Goal: Navigation & Orientation: Find specific page/section

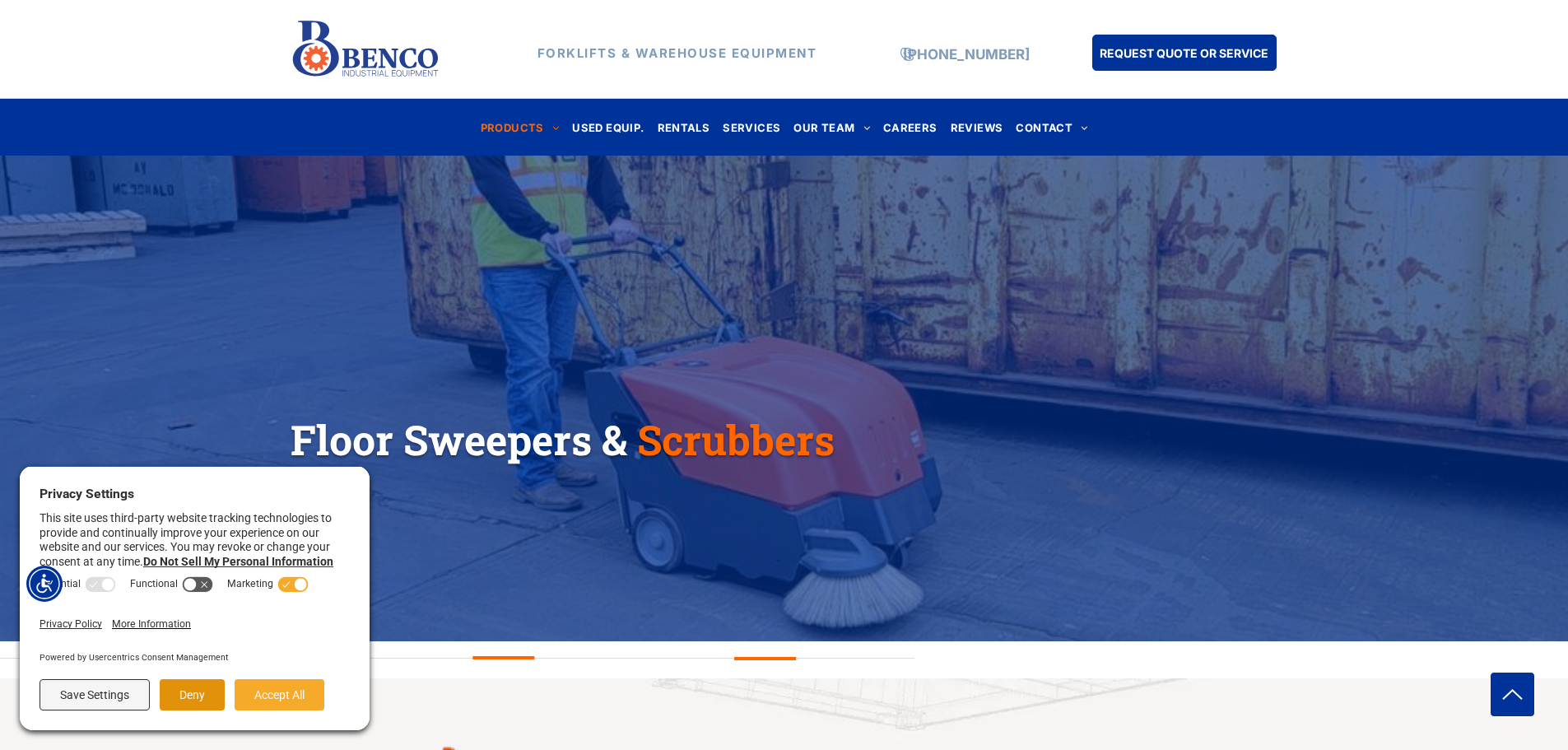
click at [198, 682] on button "Deny" at bounding box center [192, 694] width 65 height 31
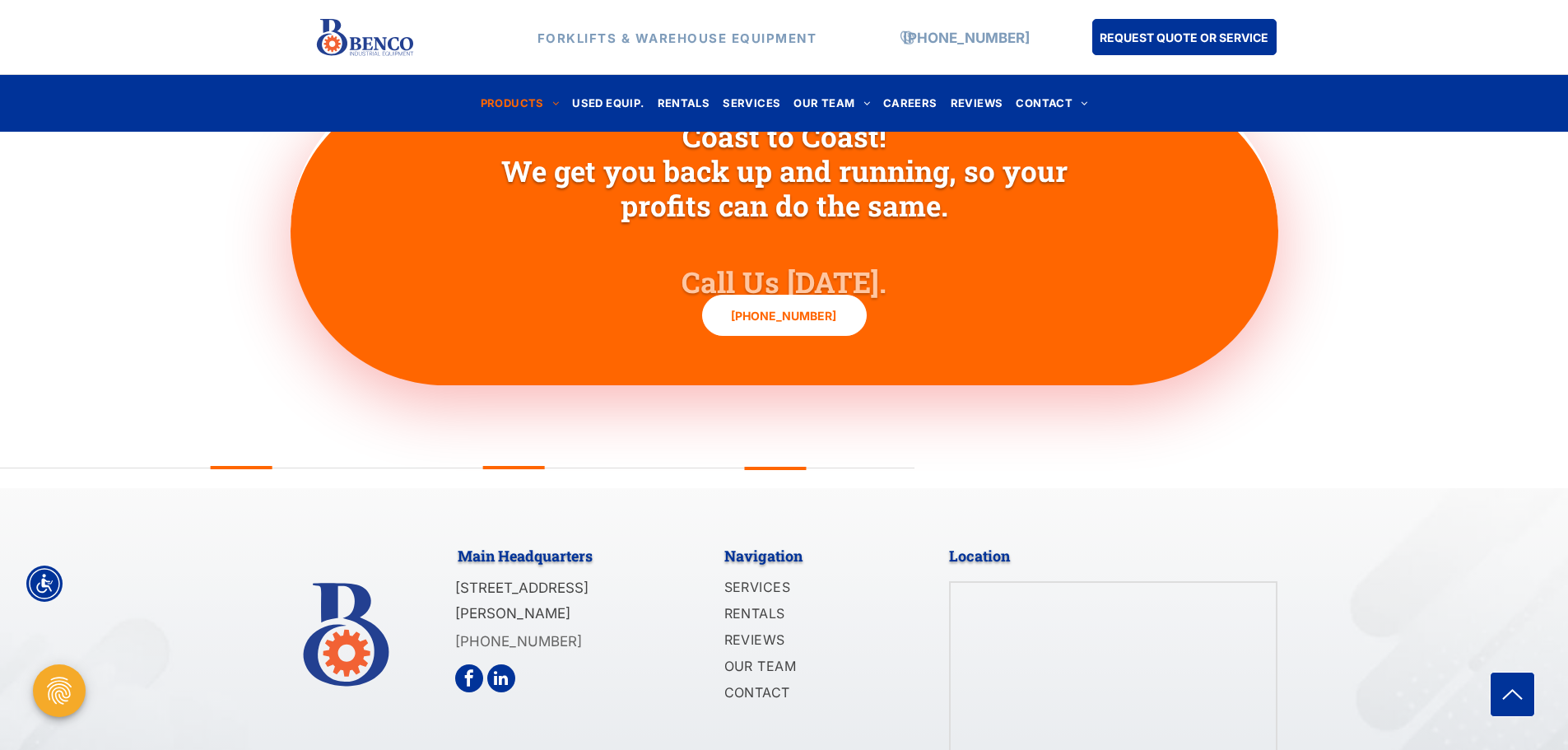
scroll to position [1809, 0]
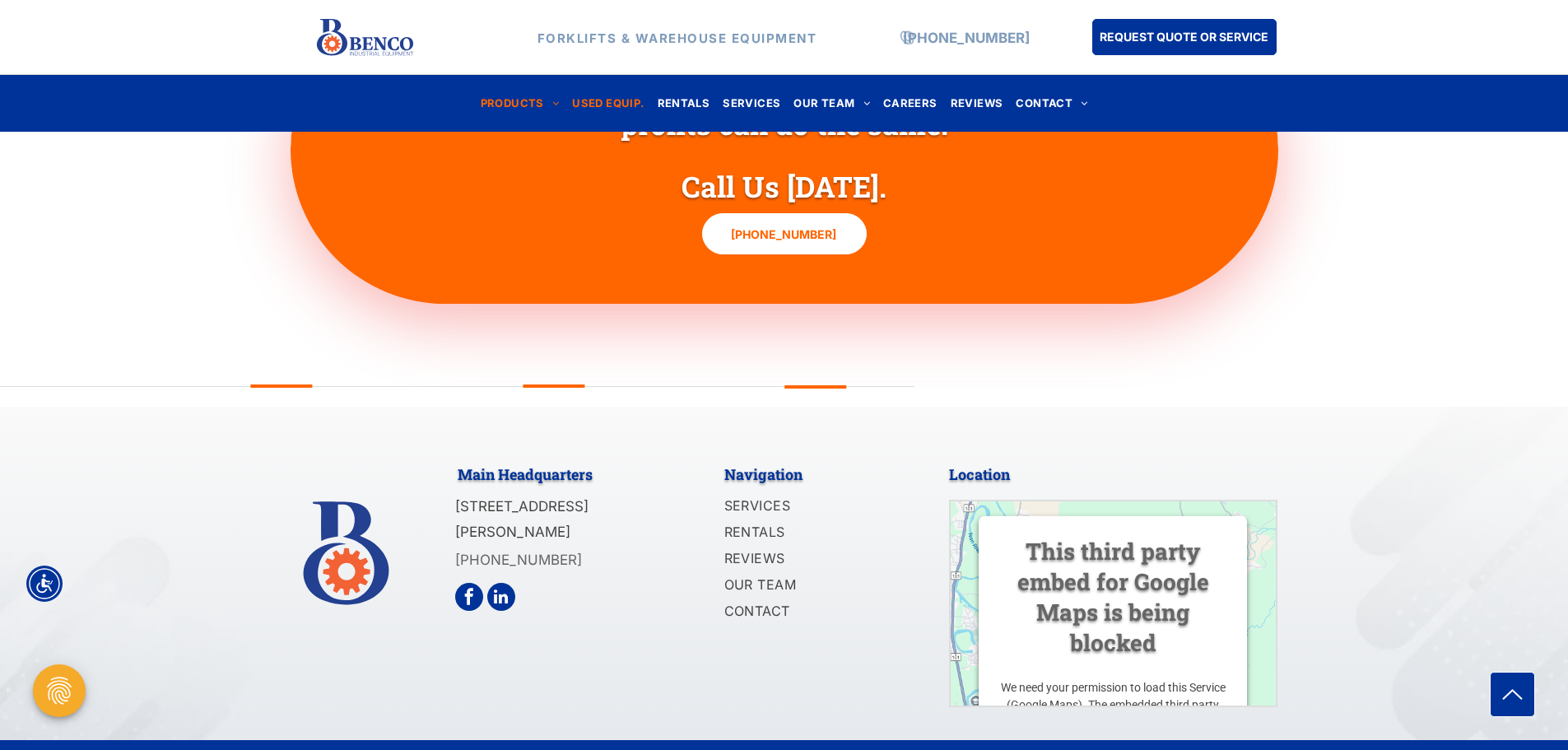
click at [631, 111] on span "USED EQUIP." at bounding box center [607, 103] width 72 height 22
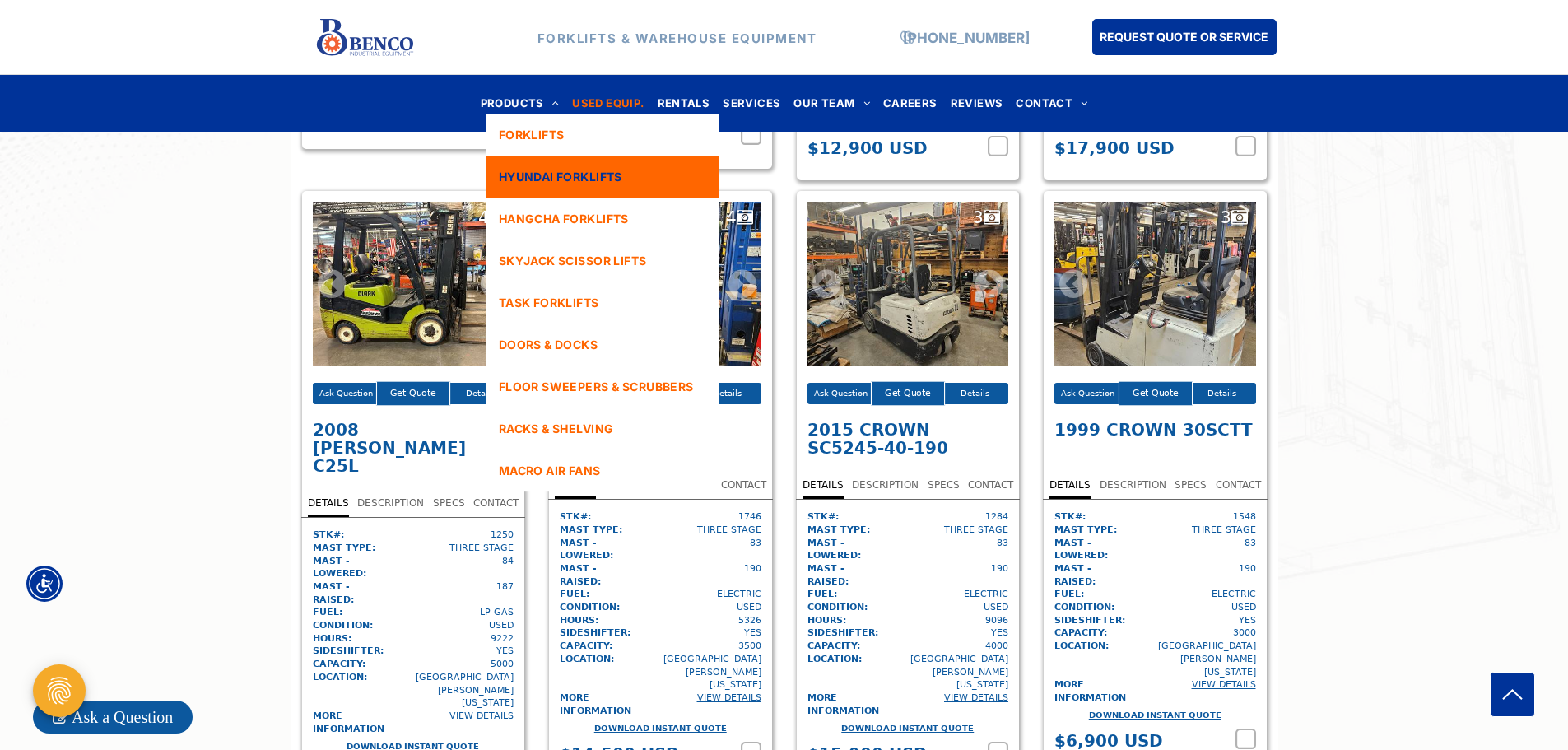
scroll to position [1527, 0]
